Goal: Information Seeking & Learning: Learn about a topic

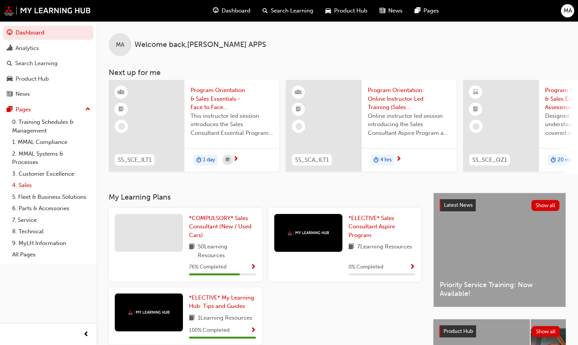
click at [19, 184] on link "4. Sales" at bounding box center [51, 186] width 84 height 12
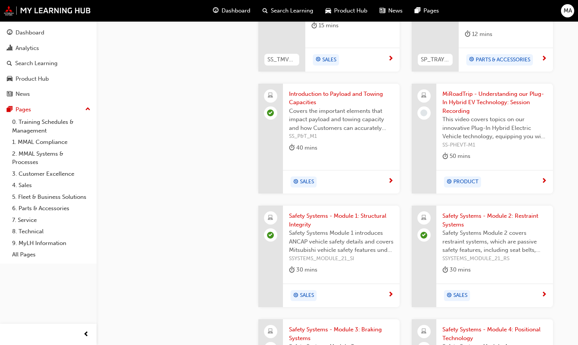
scroll to position [603, 0]
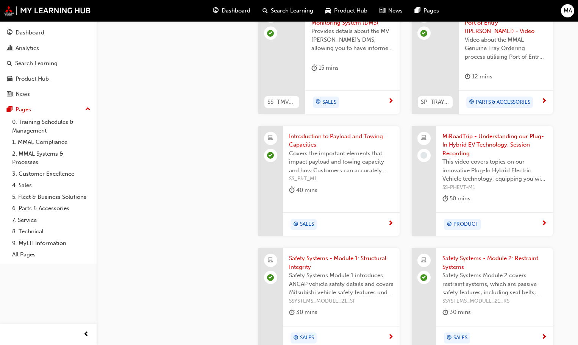
click at [470, 220] on span "PRODUCT" at bounding box center [465, 224] width 25 height 9
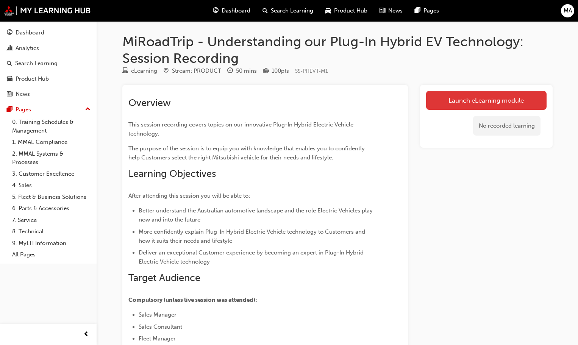
click at [502, 102] on link "Launch eLearning module" at bounding box center [486, 100] width 120 height 19
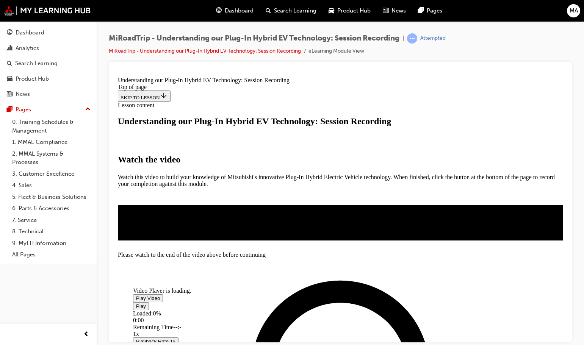
scroll to position [38, 0]
click at [136, 295] on span "Video player" at bounding box center [136, 298] width 0 height 6
click at [136, 306] on span "Video player" at bounding box center [136, 306] width 0 height 6
